Goal: Task Accomplishment & Management: Manage account settings

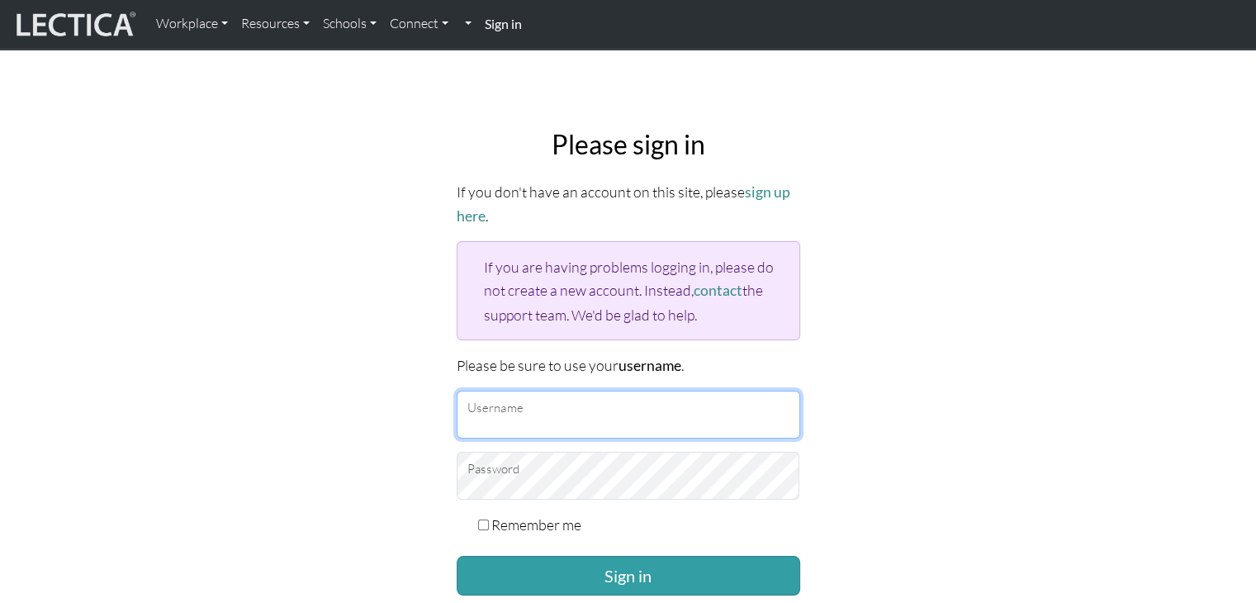
click at [560, 414] on input "Username" at bounding box center [628, 415] width 343 height 48
type input "Atenea"
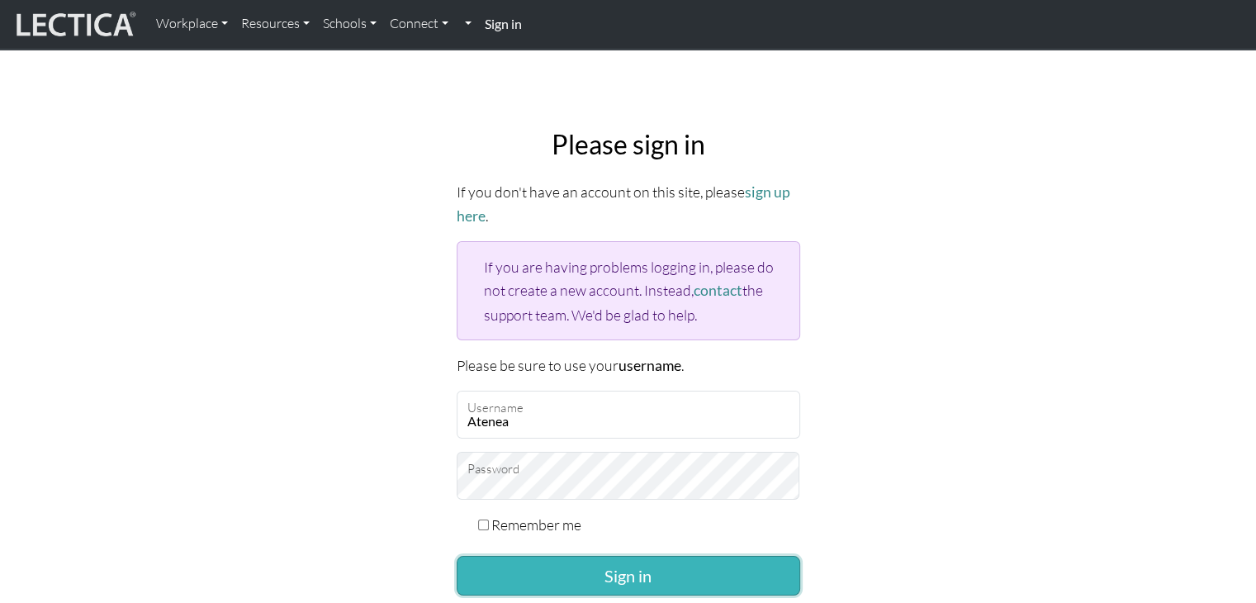
click at [636, 581] on button "Sign in" at bounding box center [628, 576] width 343 height 40
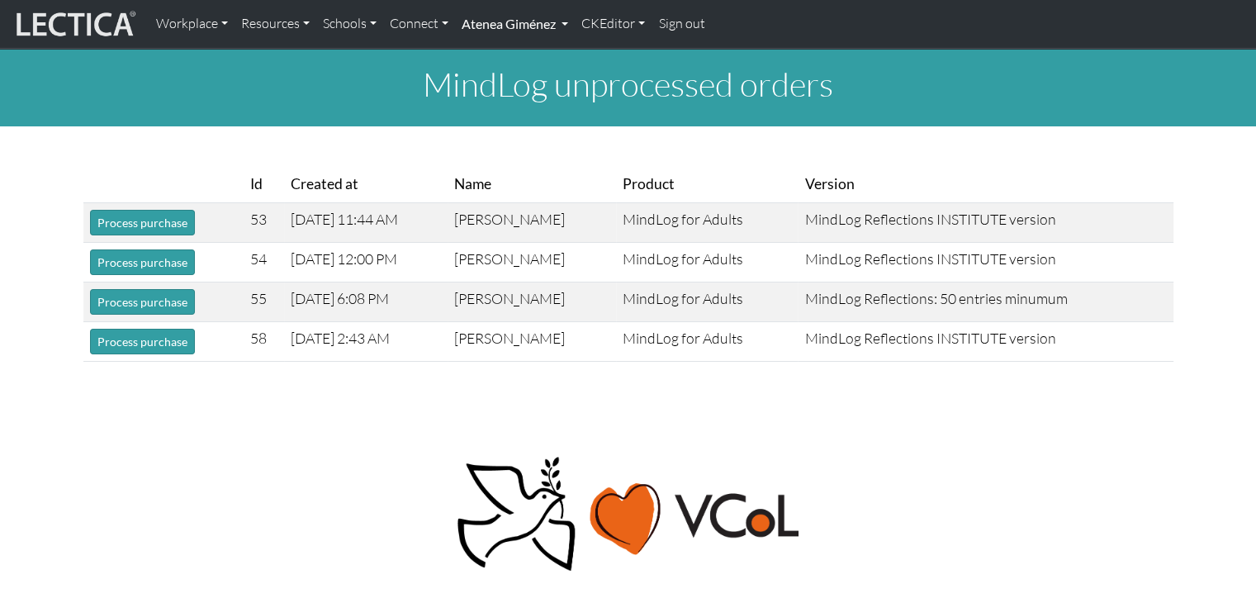
click at [511, 12] on link "Atenea Giménez" at bounding box center [515, 24] width 120 height 35
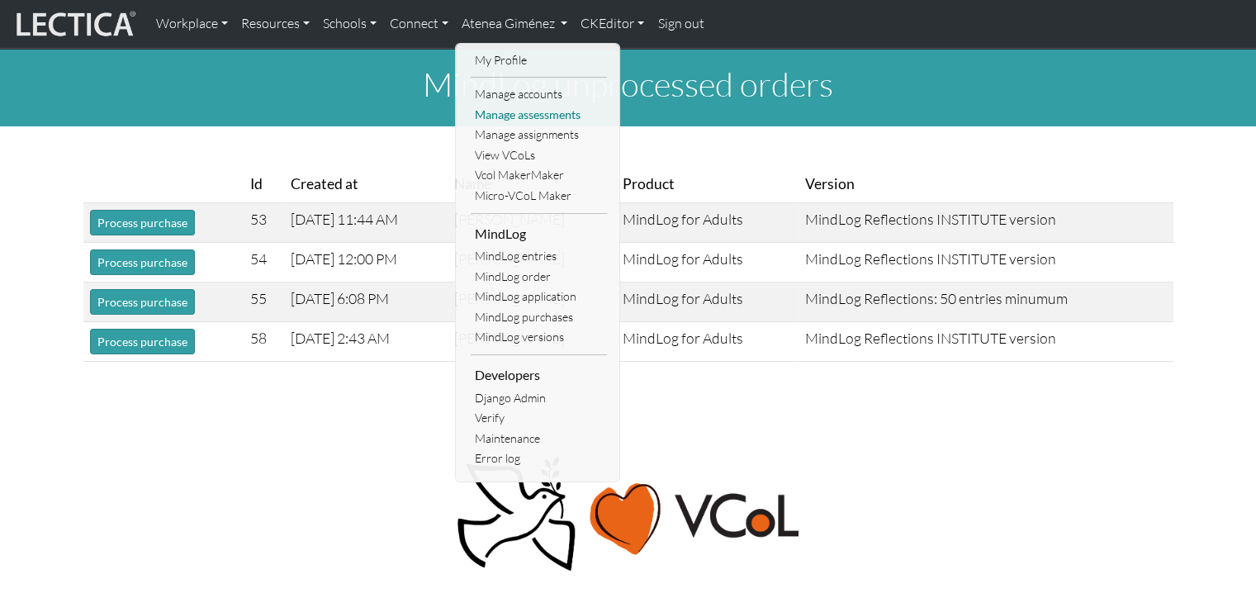
click at [547, 118] on link "Manage assessments" at bounding box center [539, 115] width 136 height 21
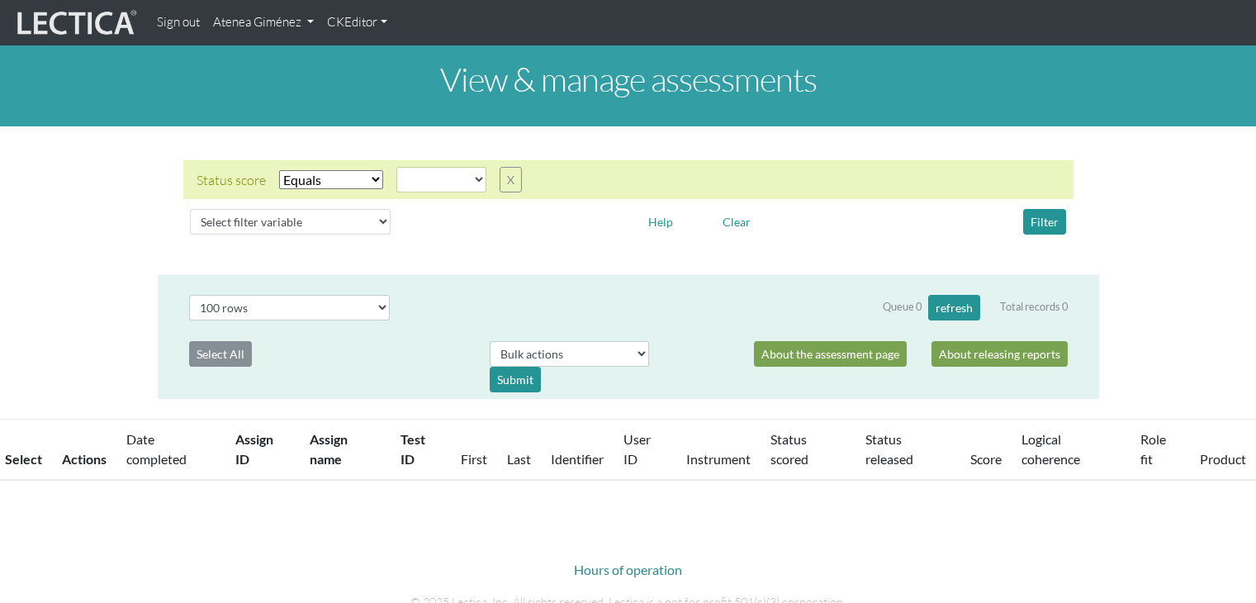
select select
select select "100"
click at [340, 173] on select "Select filter Equals Does not equal" at bounding box center [331, 179] width 104 height 19
click at [279, 170] on select "Select filter Equals Does not equal" at bounding box center [331, 179] width 104 height 19
click at [433, 179] on select "created finalized_cs finalized_ls finalized_ss scored_cs started unscorable" at bounding box center [441, 180] width 90 height 26
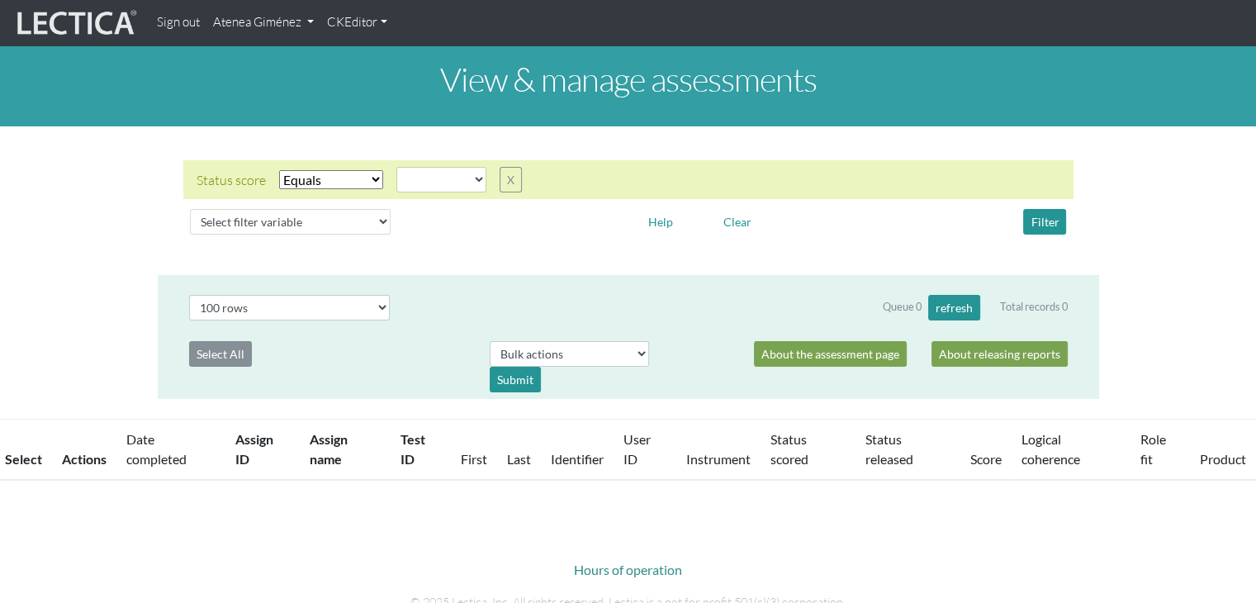
click at [608, 184] on div "Status score Select filter Equals Does not equal Search string created finalize…" at bounding box center [628, 179] width 890 height 39
click at [125, 19] on img at bounding box center [75, 22] width 124 height 31
